Goal: Answer question/provide support

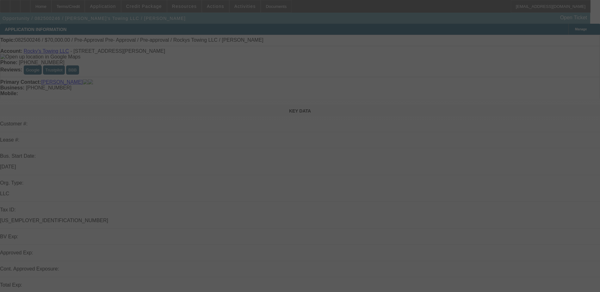
select select "0"
select select "0.1"
select select "4"
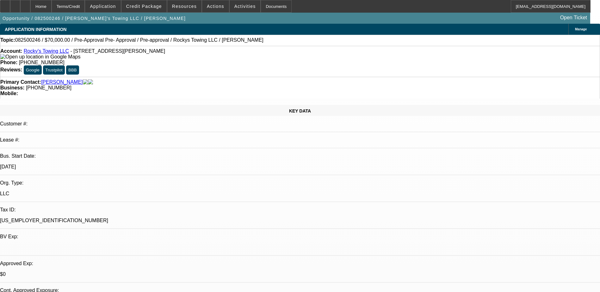
scroll to position [9, 0]
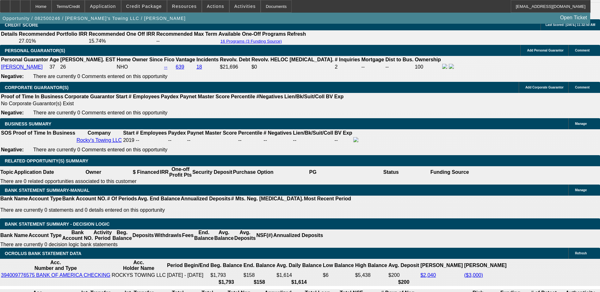
scroll to position [1011, 0]
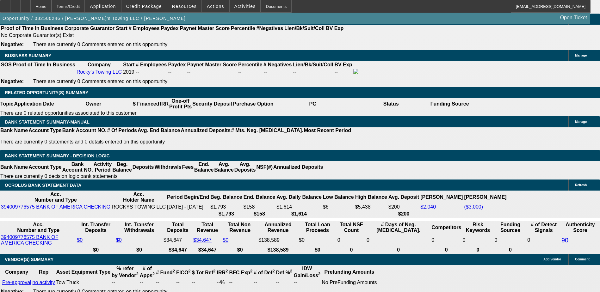
drag, startPoint x: 541, startPoint y: 128, endPoint x: 539, endPoint y: 125, distance: 3.4
drag, startPoint x: 539, startPoint y: 125, endPoint x: 516, endPoint y: 115, distance: 25.2
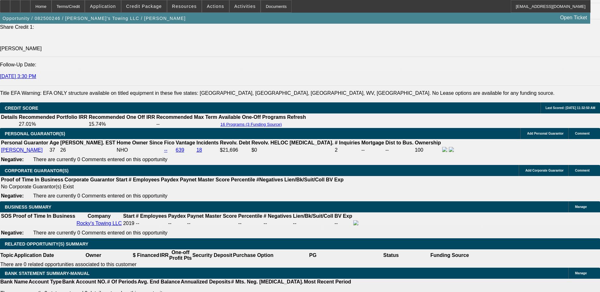
scroll to position [853, 0]
